Goal: Information Seeking & Learning: Learn about a topic

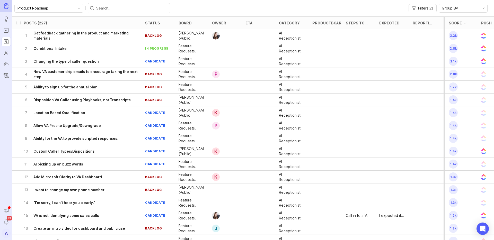
click at [94, 76] on h6 "New VA customer drip emails to encourage taking the next step" at bounding box center [86, 74] width 107 height 10
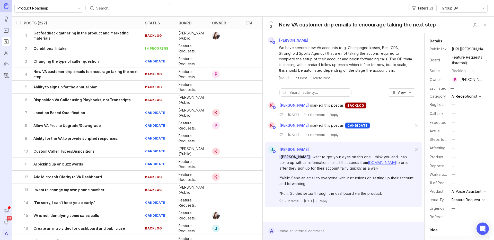
click at [486, 22] on button "Close button" at bounding box center [484, 25] width 10 height 10
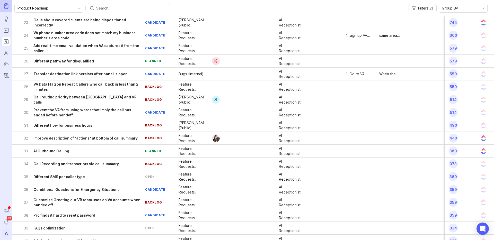
scroll to position [315, 0]
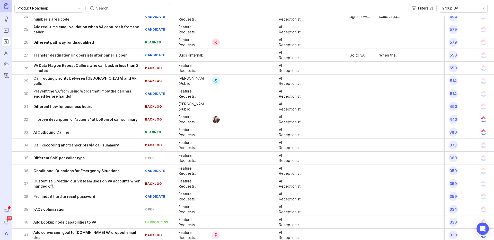
click at [66, 130] on h6 "AI Outbound Calling" at bounding box center [51, 132] width 36 height 5
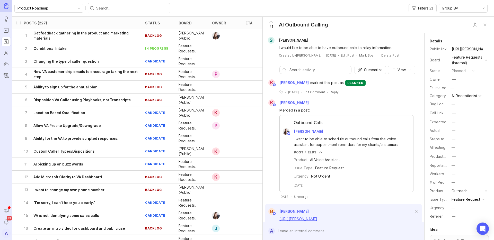
click at [105, 7] on input "text" at bounding box center [131, 8] width 71 height 6
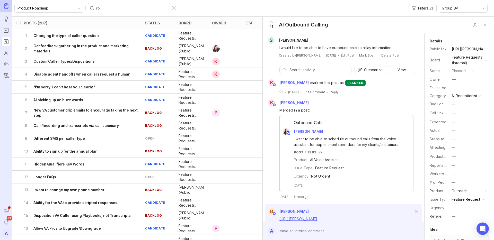
type input "rol"
checkbox input "true"
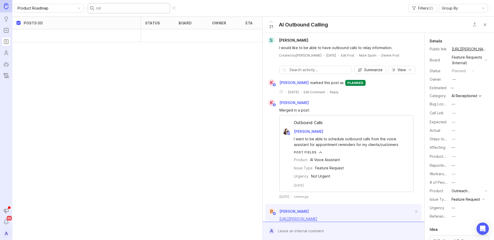
type input "ro"
checkbox input "false"
type input "r"
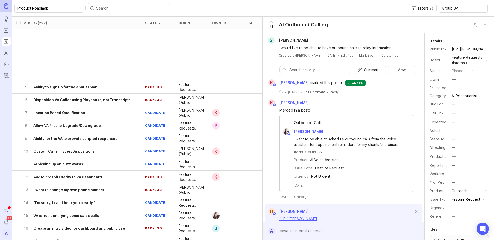
scroll to position [319, 0]
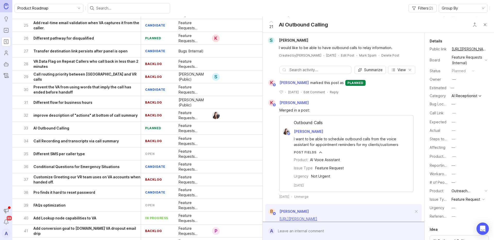
click at [104, 10] on input "text" at bounding box center [131, 8] width 71 height 6
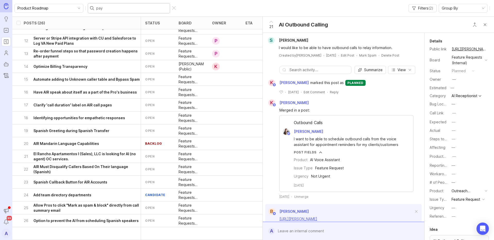
scroll to position [0, 0]
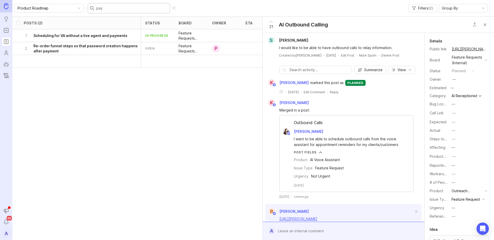
type input "pay"
click at [78, 49] on h6 "Re-order funnel steps so that password creation happens after payment" at bounding box center [86, 48] width 107 height 10
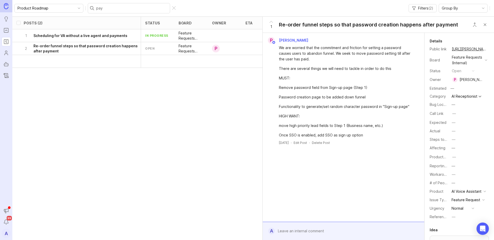
click at [485, 25] on button "Close button" at bounding box center [484, 25] width 10 height 10
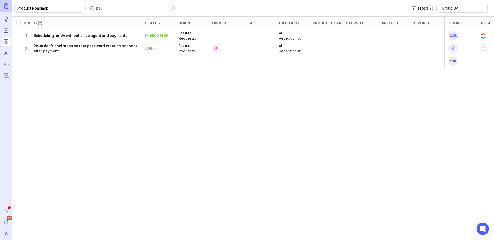
drag, startPoint x: 160, startPoint y: 8, endPoint x: 164, endPoint y: 25, distance: 18.3
click at [172, 8] on div at bounding box center [174, 8] width 4 height 4
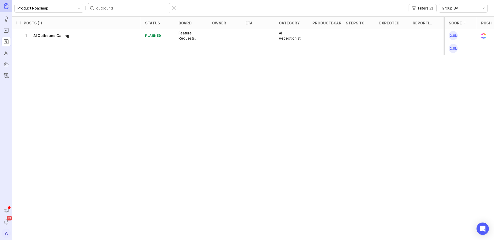
type input "outbound"
click at [66, 34] on h6 "AI Outbound Calling" at bounding box center [51, 35] width 36 height 5
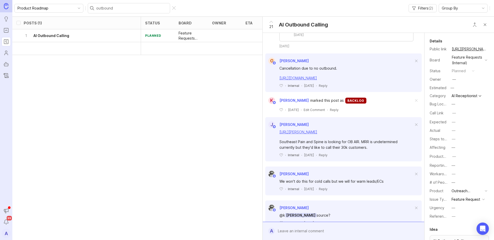
scroll to position [726, 0]
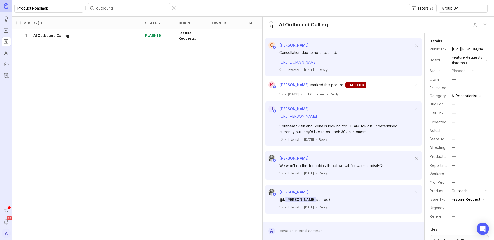
click at [486, 23] on button "Close button" at bounding box center [484, 25] width 10 height 10
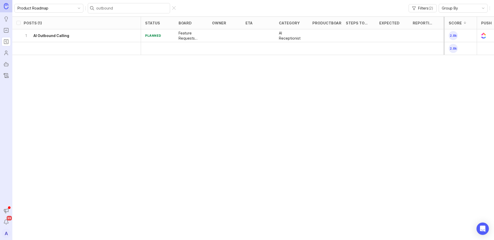
click at [161, 8] on div "outbound" at bounding box center [132, 8] width 89 height 10
click at [172, 8] on div at bounding box center [174, 8] width 4 height 4
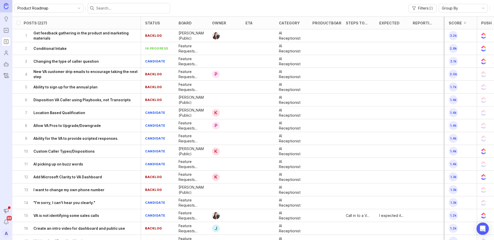
click at [78, 36] on h6 "Get feedback gathering in the product and marketing materials" at bounding box center [86, 36] width 107 height 10
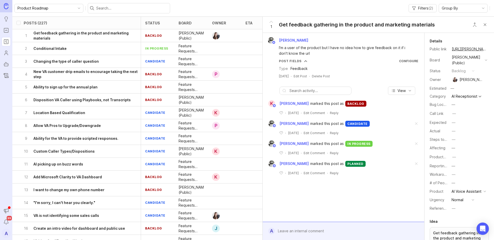
drag, startPoint x: 488, startPoint y: 23, endPoint x: 482, endPoint y: 25, distance: 6.0
click at [488, 23] on button "Close button" at bounding box center [484, 25] width 10 height 10
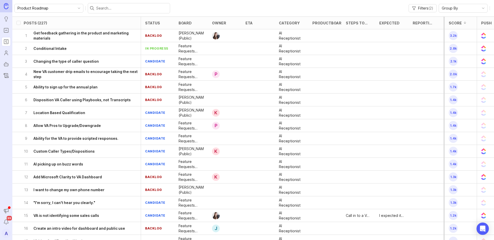
click at [98, 4] on div at bounding box center [129, 8] width 82 height 10
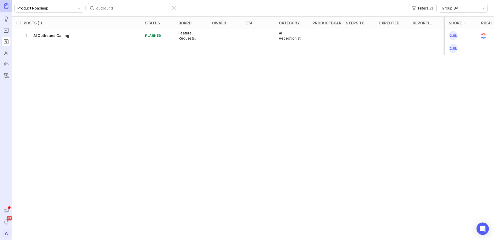
type input "outbound"
click at [47, 36] on h6 "AI Outbound Calling" at bounding box center [51, 35] width 36 height 5
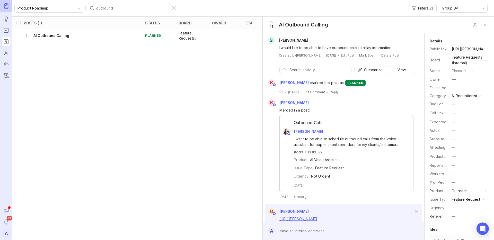
click at [481, 24] on button "Close button" at bounding box center [484, 25] width 10 height 10
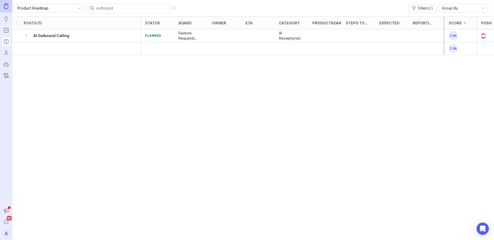
click at [172, 7] on div at bounding box center [174, 8] width 4 height 4
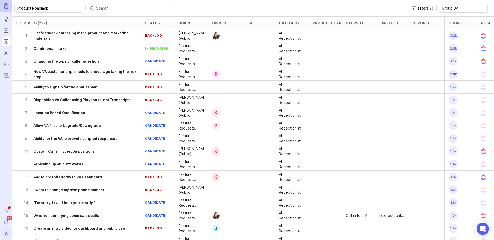
click at [101, 50] on div "2 Conditional Intake" at bounding box center [82, 48] width 117 height 13
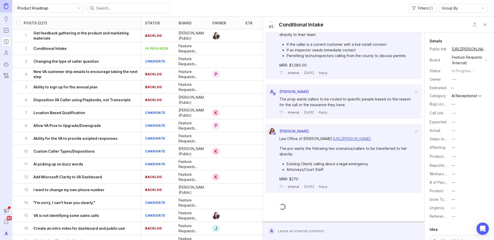
scroll to position [1067, 0]
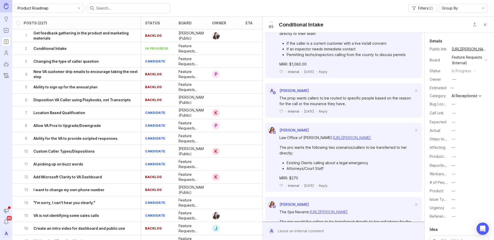
click at [483, 29] on button "Close button" at bounding box center [484, 25] width 10 height 10
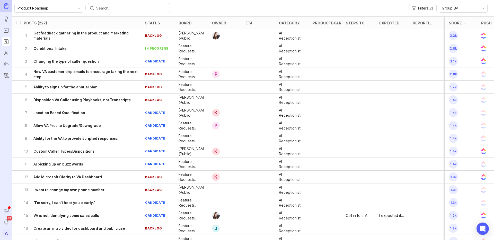
click at [99, 8] on input "text" at bounding box center [131, 8] width 71 height 6
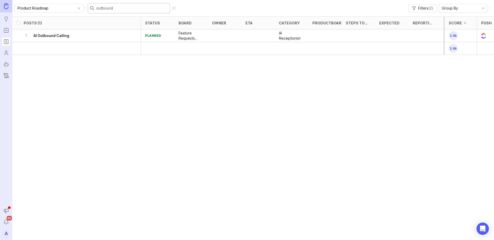
type input "outbound"
click at [80, 32] on div "1 AI Outbound Calling" at bounding box center [82, 35] width 117 height 13
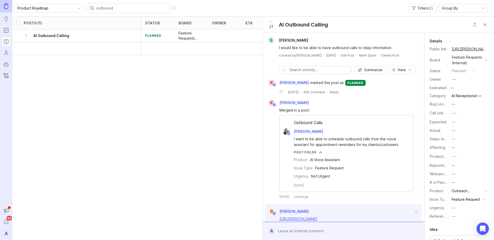
click at [488, 22] on button "Close button" at bounding box center [484, 25] width 10 height 10
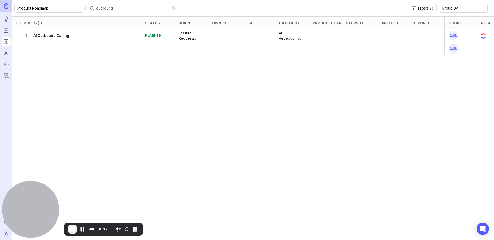
click at [172, 7] on div at bounding box center [174, 8] width 4 height 4
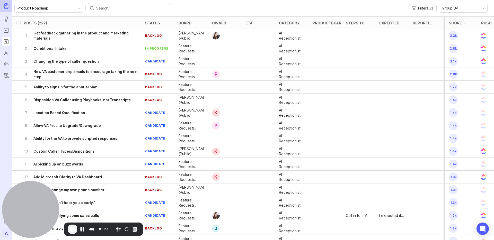
click at [106, 6] on input "text" at bounding box center [131, 8] width 71 height 6
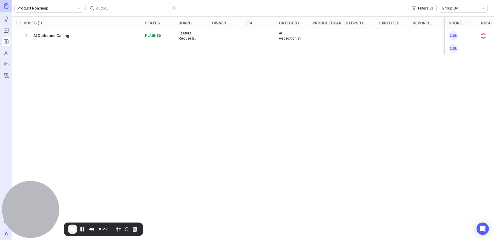
type input "outbou"
click at [67, 39] on div "1 AI Outbound Calling" at bounding box center [82, 35] width 117 height 13
